Goal: Navigation & Orientation: Find specific page/section

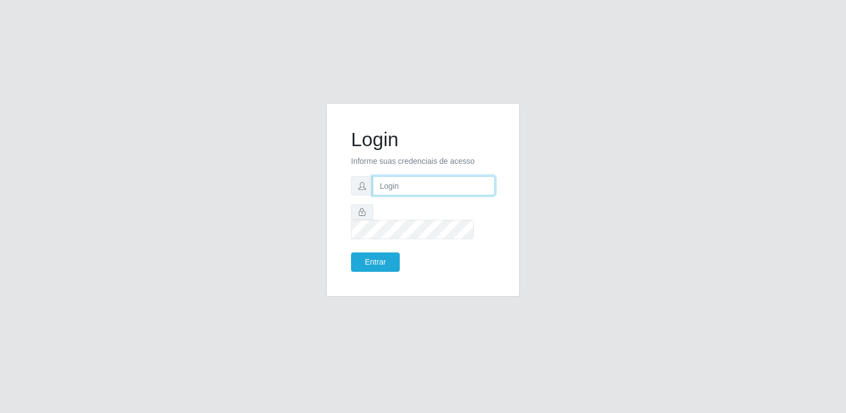
click at [453, 194] on input "text" at bounding box center [433, 185] width 122 height 19
type input "[EMAIL_ADDRESS][DOMAIN_NAME]"
click at [351, 252] on button "Entrar" at bounding box center [375, 261] width 49 height 19
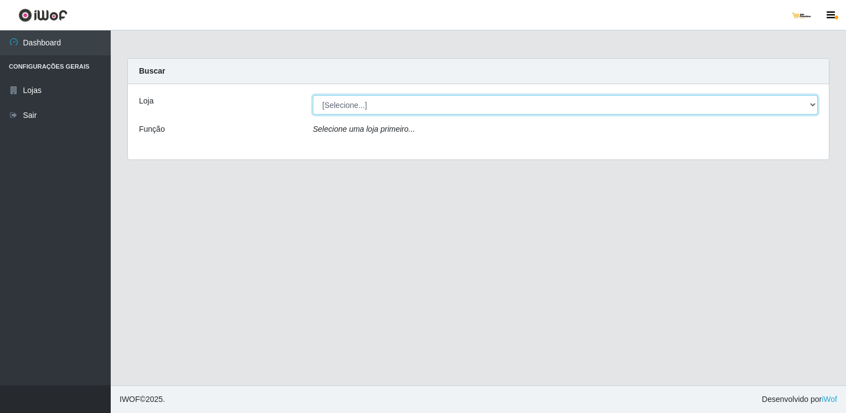
click at [370, 105] on select "[Selecione...] [GEOGRAPHIC_DATA]" at bounding box center [565, 104] width 505 height 19
select select "168"
click at [313, 95] on select "[Selecione...] [GEOGRAPHIC_DATA]" at bounding box center [565, 104] width 505 height 19
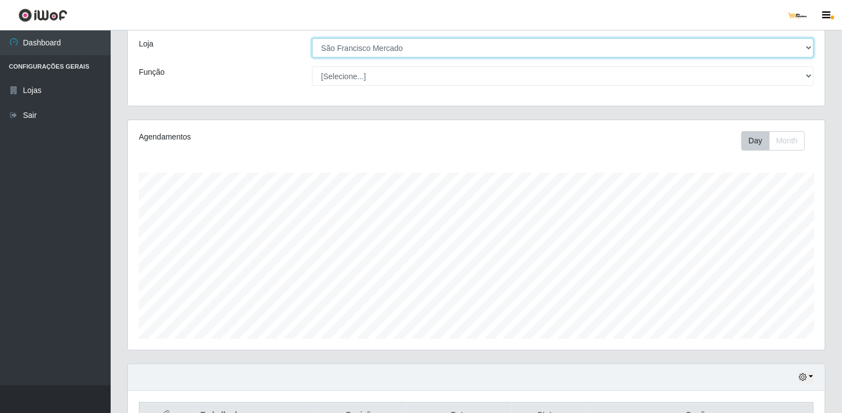
scroll to position [221, 0]
